Goal: Task Accomplishment & Management: Use online tool/utility

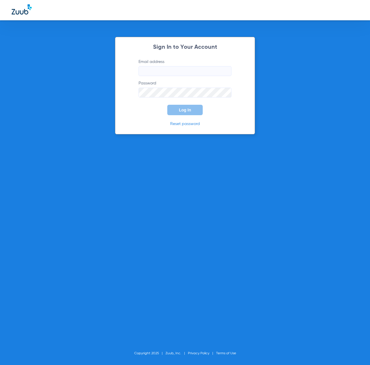
type input "[EMAIL_ADDRESS][DOMAIN_NAME]"
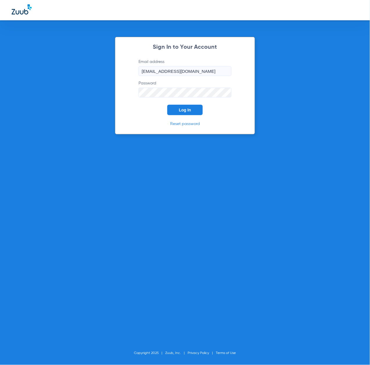
click at [185, 111] on span "Log In" at bounding box center [185, 110] width 12 height 5
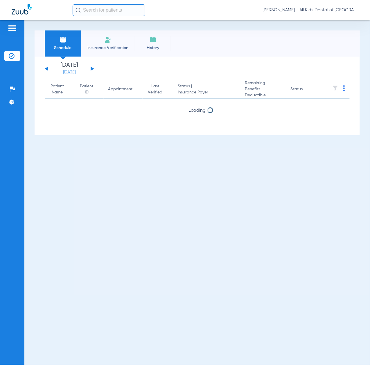
click at [66, 71] on link "[DATE]" at bounding box center [69, 72] width 35 height 6
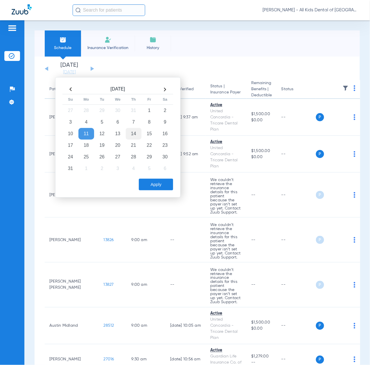
click at [135, 135] on td "14" at bounding box center [134, 134] width 16 height 12
click at [165, 186] on button "Apply" at bounding box center [156, 185] width 34 height 12
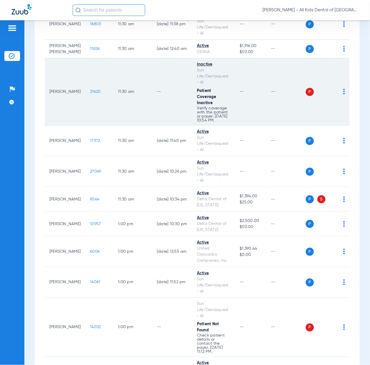
scroll to position [1354, 0]
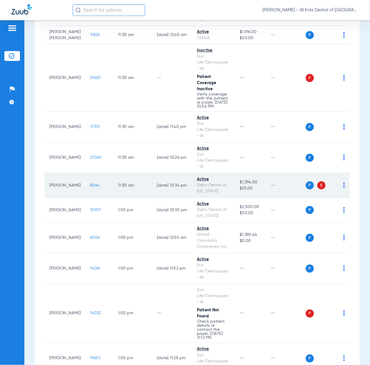
click at [90, 187] on span "8564" at bounding box center [94, 185] width 9 height 4
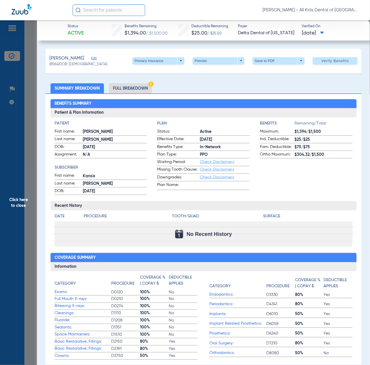
click at [152, 61] on span at bounding box center [159, 61] width 14 height 14
click at [152, 85] on span "Secondary Insurance" at bounding box center [151, 84] width 38 height 4
